Goal: Information Seeking & Learning: Learn about a topic

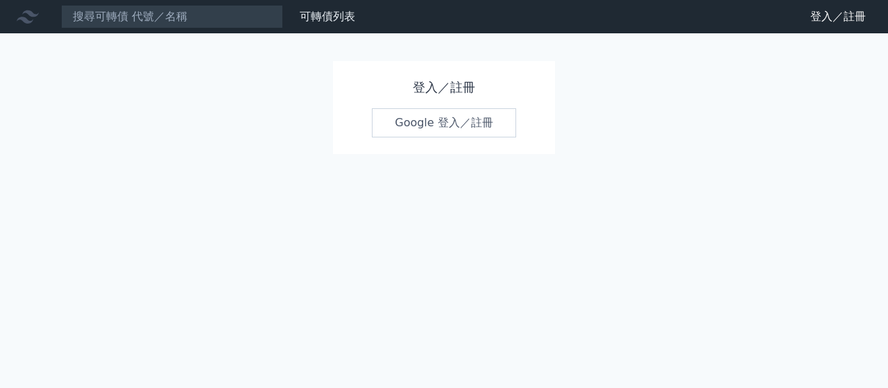
click at [448, 132] on link "Google 登入／註冊" at bounding box center [444, 122] width 144 height 29
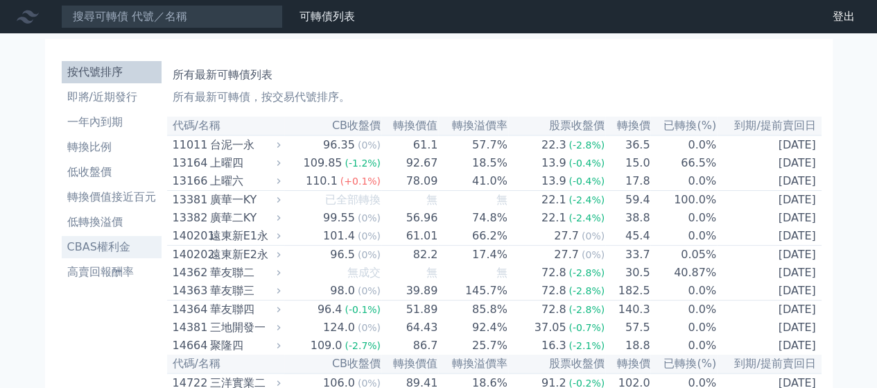
click at [127, 246] on li "CBAS權利金" at bounding box center [112, 247] width 100 height 17
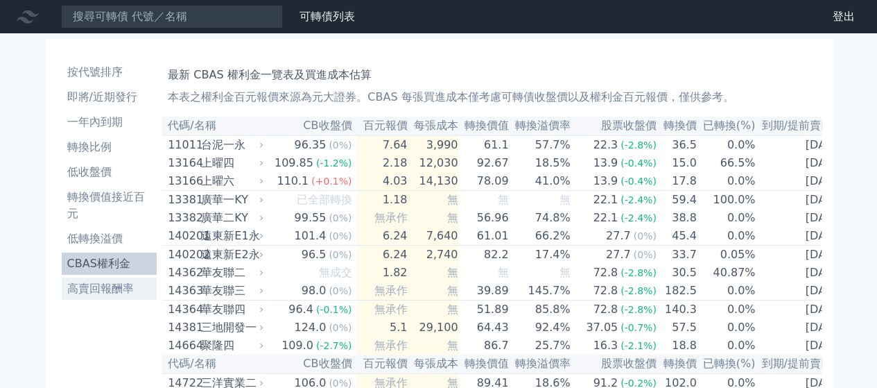
click at [105, 289] on li "高賣回報酬率" at bounding box center [110, 288] width 96 height 17
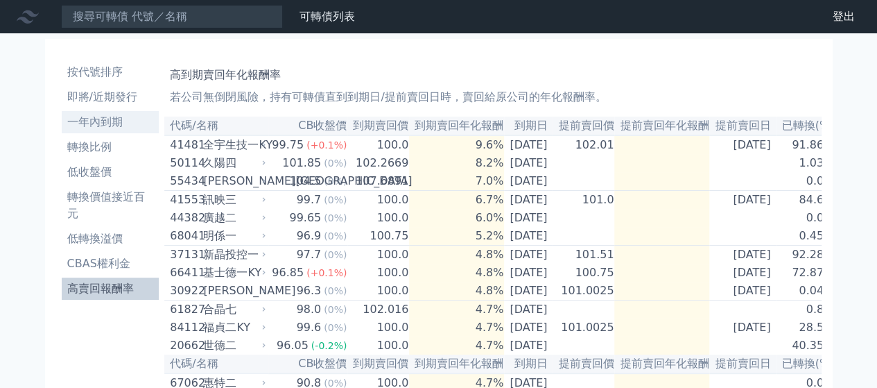
click at [105, 123] on li "一年內到期" at bounding box center [111, 122] width 98 height 17
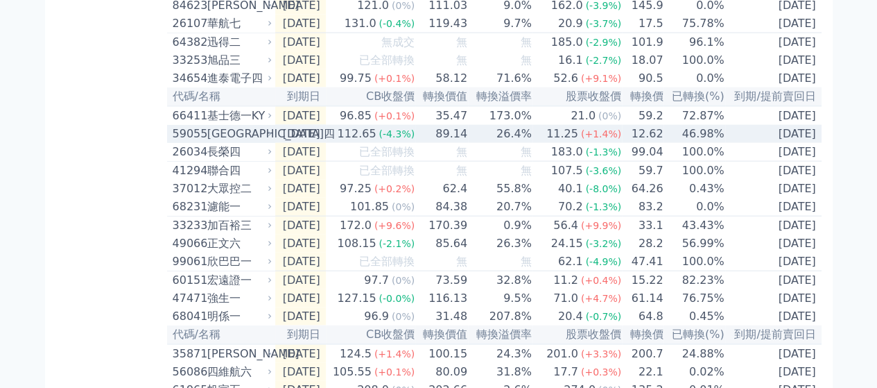
scroll to position [1526, 0]
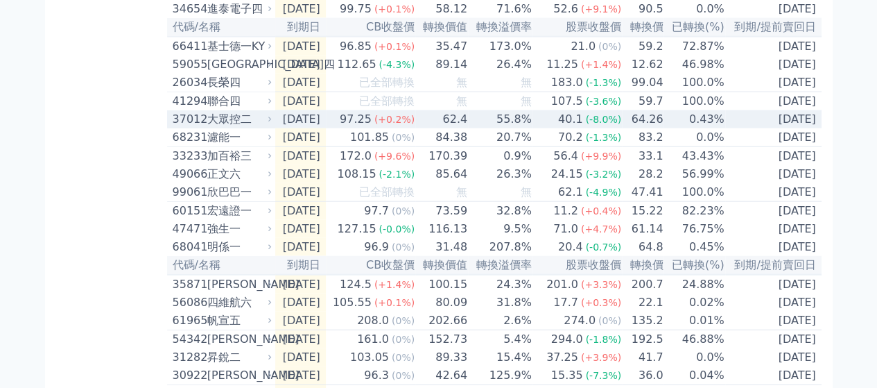
click at [242, 128] on div "大眾控二" at bounding box center [238, 119] width 62 height 17
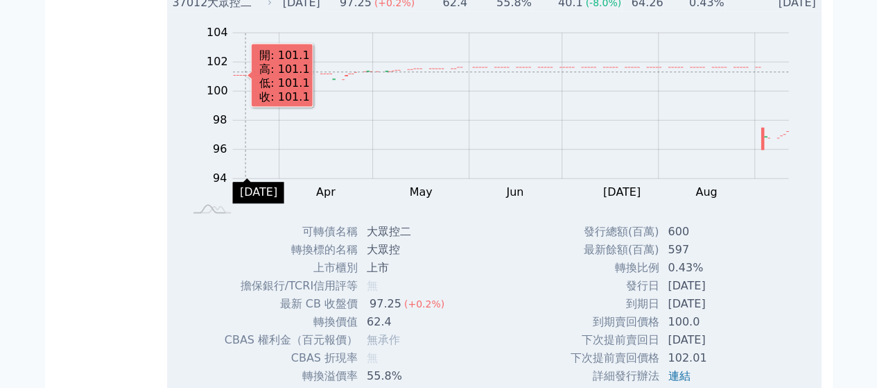
scroll to position [1665, 0]
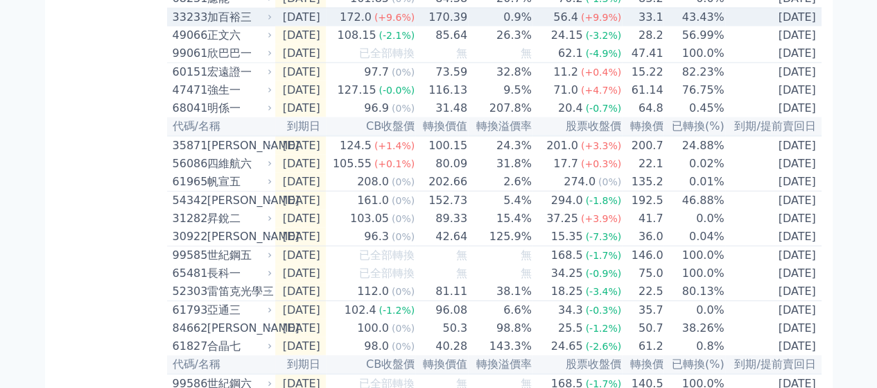
click at [244, 26] on div "加百裕三" at bounding box center [238, 17] width 62 height 17
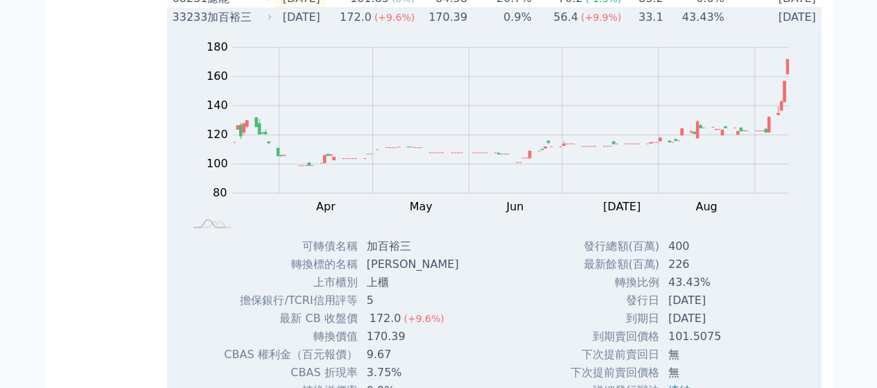
click at [219, 26] on div "加百裕三" at bounding box center [238, 17] width 62 height 17
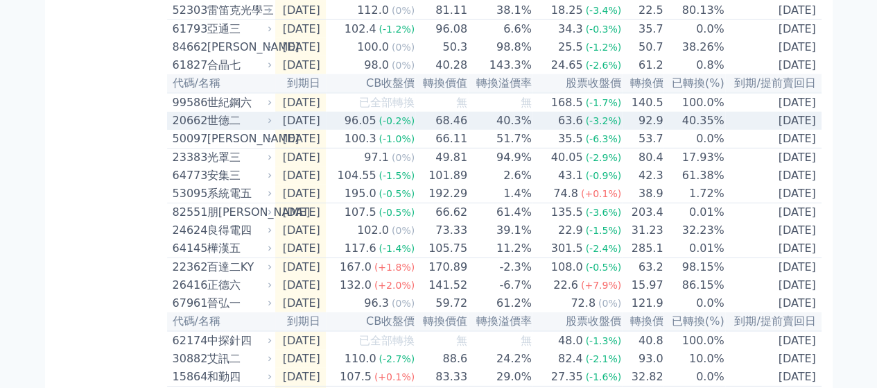
scroll to position [2011, 0]
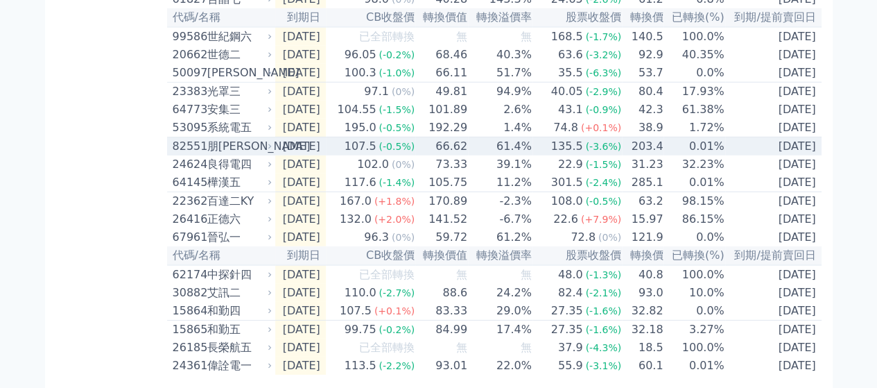
click at [266, 155] on div "朋[PERSON_NAME]" at bounding box center [238, 146] width 62 height 17
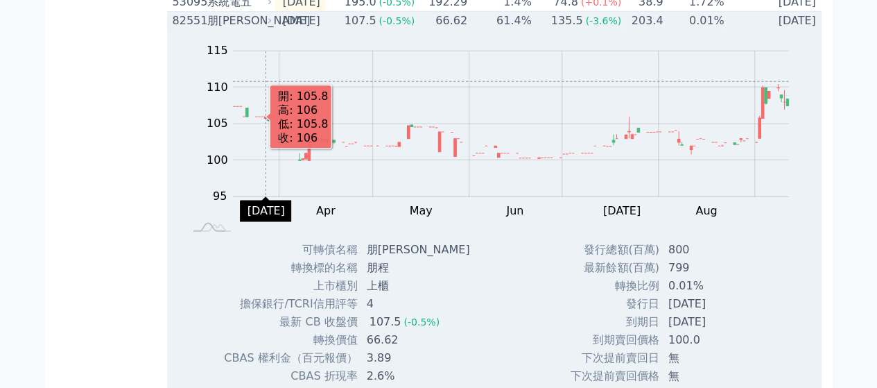
scroll to position [2150, 0]
